Goal: Check status: Check status

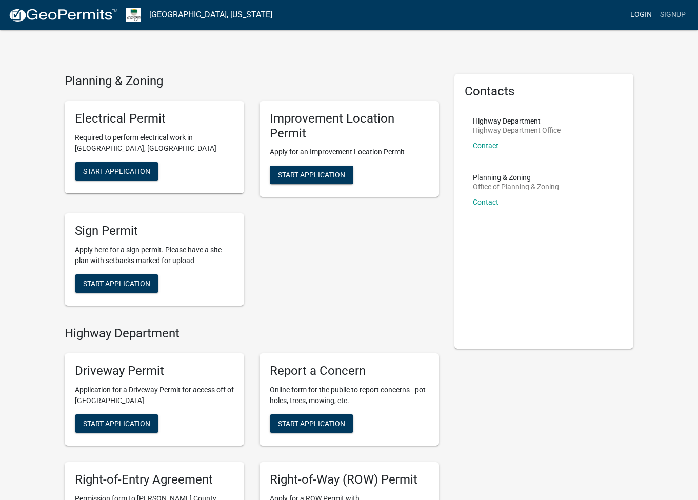
click at [647, 15] on link "Login" at bounding box center [641, 14] width 30 height 19
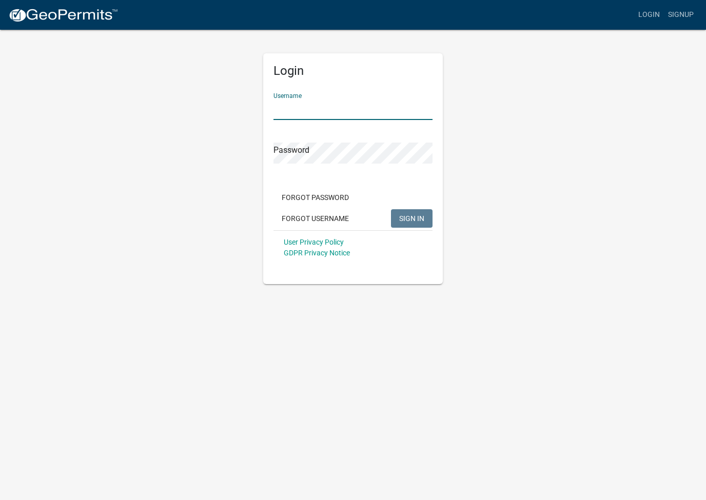
type input "justine59"
click at [411, 218] on button "SIGN IN" at bounding box center [412, 218] width 42 height 18
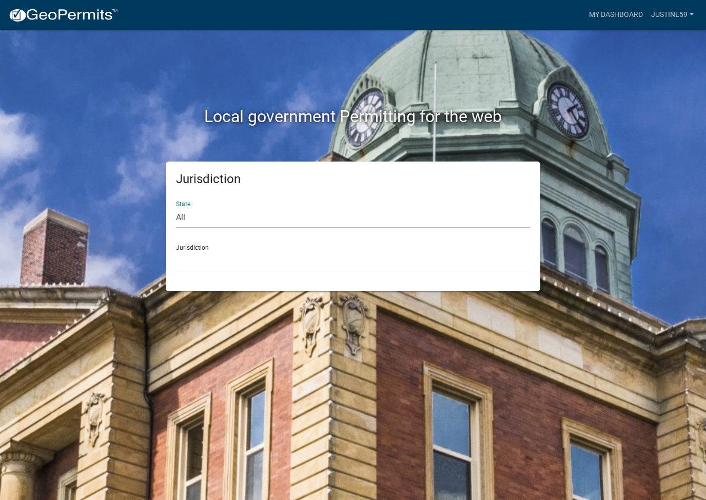
select select "[US_STATE]"
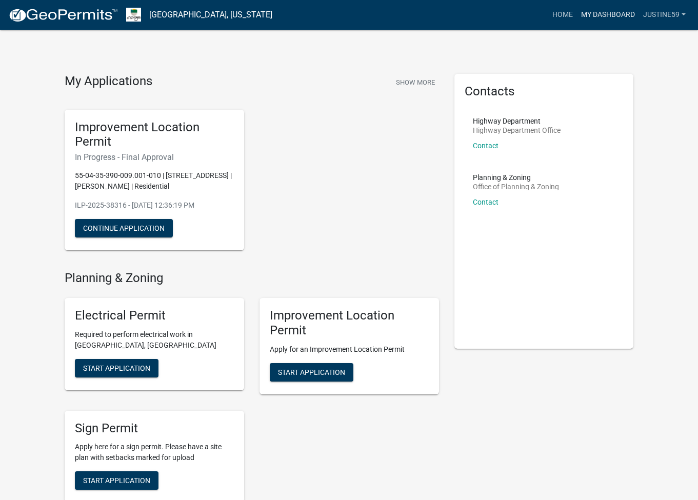
click at [603, 15] on link "My Dashboard" at bounding box center [608, 14] width 62 height 19
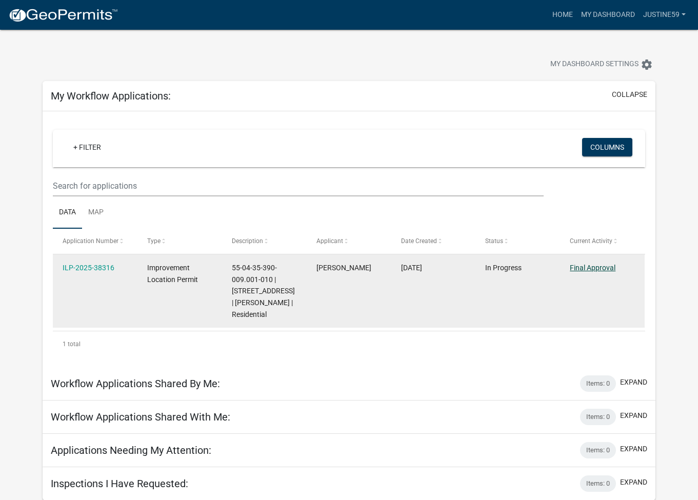
click at [603, 286] on datatable-body-cell "Final Approval" at bounding box center [602, 290] width 85 height 73
click at [593, 265] on link "Final Approval" at bounding box center [593, 268] width 46 height 8
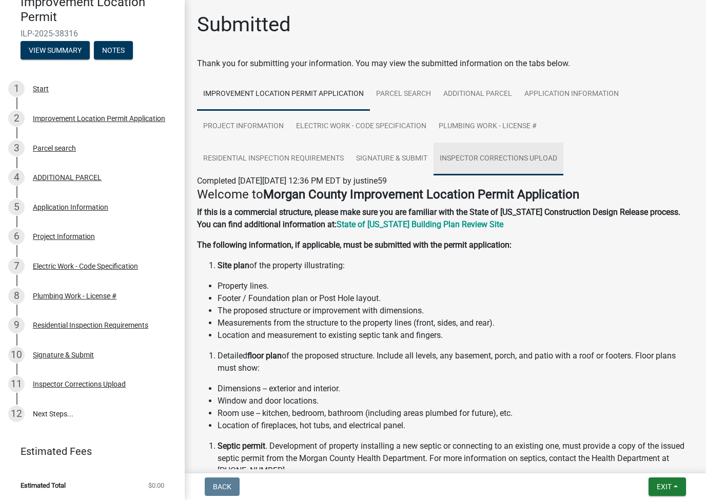
click at [513, 152] on link "Inspector Corrections Upload" at bounding box center [498, 159] width 130 height 33
